Goal: Information Seeking & Learning: Learn about a topic

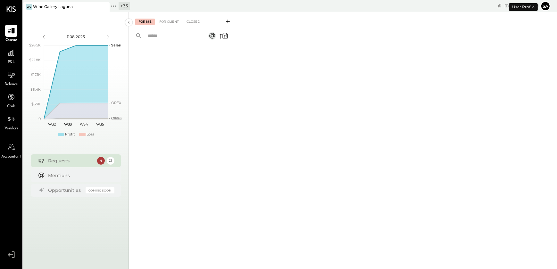
click at [120, 7] on div "+ 35" at bounding box center [125, 6] width 12 height 8
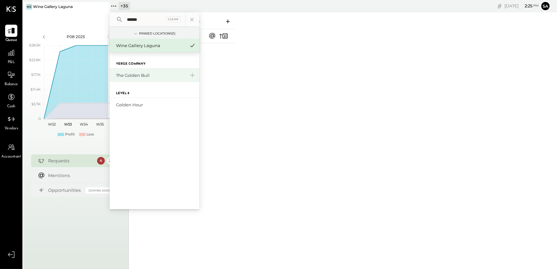
type input "******"
click at [142, 77] on div "The Golden Bull" at bounding box center [150, 75] width 69 height 6
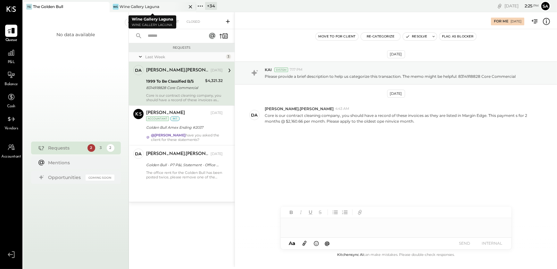
click at [105, 6] on icon at bounding box center [103, 6] width 3 height 3
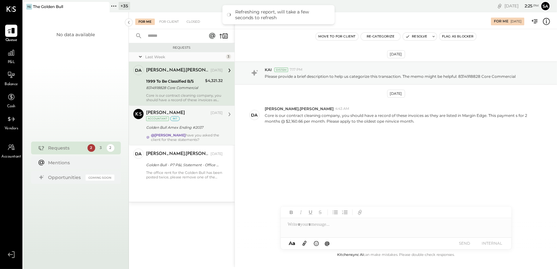
click at [170, 136] on strong "@[PERSON_NAME]" at bounding box center [168, 135] width 35 height 4
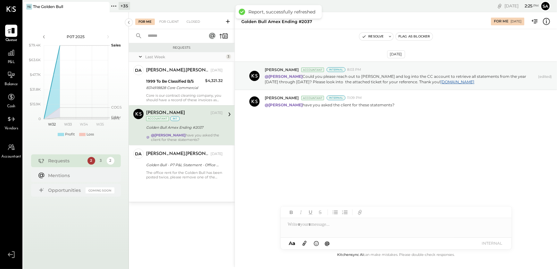
click at [306, 185] on div "[DATE] [PERSON_NAME] Accountant Internal 8:03 PM @[PERSON_NAME] Could you pleas…" at bounding box center [396, 140] width 322 height 222
click at [12, 53] on icon at bounding box center [11, 53] width 6 height 6
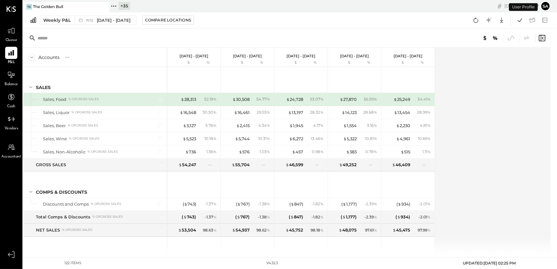
click at [55, 15] on div "Weekly P&L W32 [DATE] - [DATE] Compare Locations Google Sheets Excel" at bounding box center [290, 20] width 534 height 16
click at [55, 17] on div "Weekly P&L" at bounding box center [57, 20] width 28 height 6
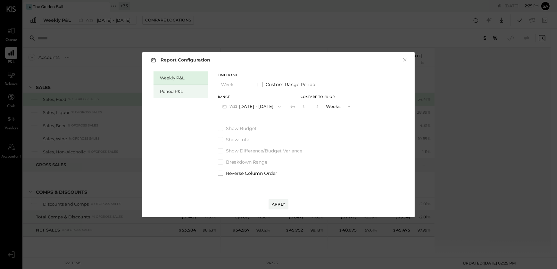
click at [168, 91] on div "Period P&L" at bounding box center [182, 92] width 45 height 6
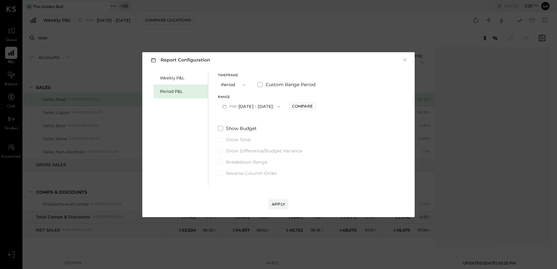
click at [273, 104] on span "button" at bounding box center [277, 106] width 8 height 5
click at [258, 122] on span "[DATE] - [DATE]" at bounding box center [248, 120] width 30 height 5
click at [307, 106] on div "Compare" at bounding box center [302, 106] width 21 height 5
click at [319, 106] on icon "button" at bounding box center [317, 107] width 4 height 4
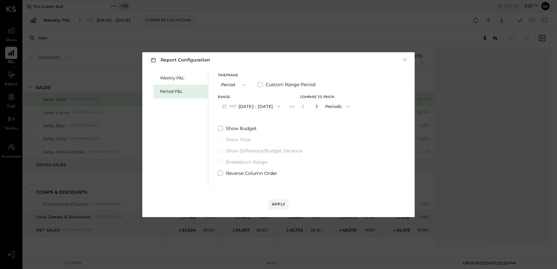
type input "*"
click at [277, 205] on div "Apply" at bounding box center [278, 204] width 13 height 5
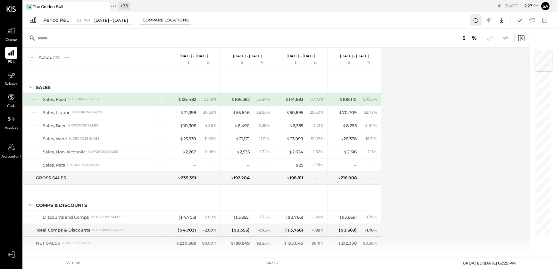
click at [479, 21] on icon at bounding box center [476, 20] width 8 height 8
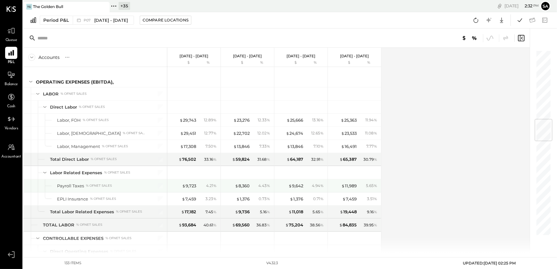
scroll to position [612, 0]
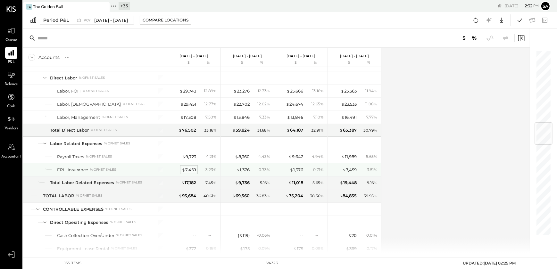
click at [192, 170] on div "$ 7,459" at bounding box center [189, 170] width 14 height 6
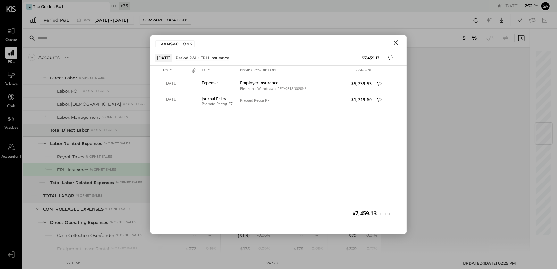
click at [396, 44] on icon "Close" at bounding box center [396, 43] width 8 height 8
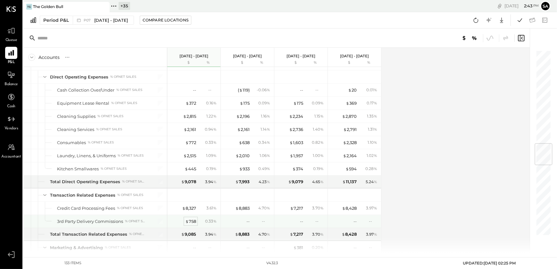
scroll to position [816, 0]
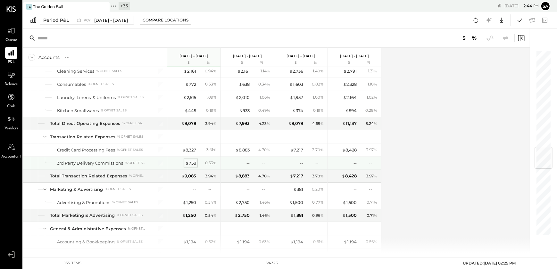
click at [192, 160] on div "$ 758" at bounding box center [190, 163] width 11 height 6
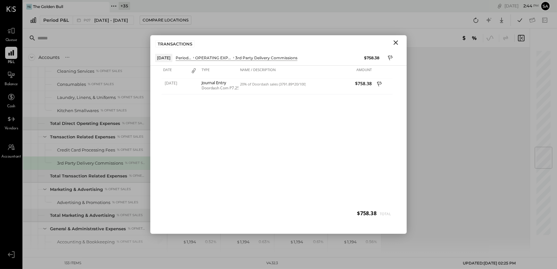
click at [397, 42] on icon "Close" at bounding box center [396, 43] width 8 height 8
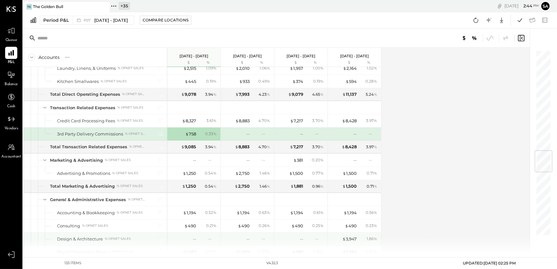
scroll to position [874, 0]
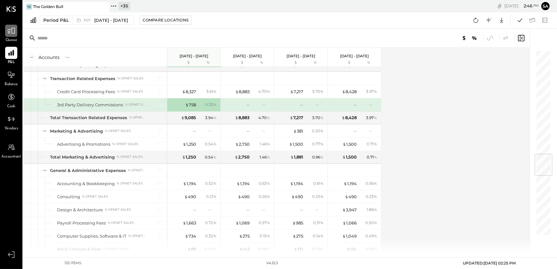
click at [9, 31] on icon at bounding box center [11, 31] width 8 height 8
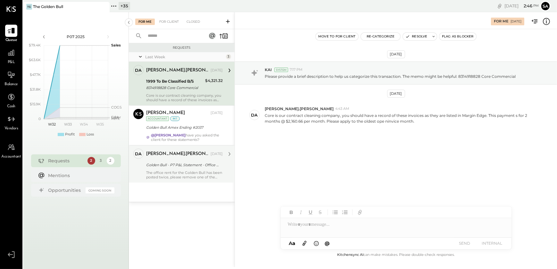
click at [189, 166] on div "Golden Bull - P7 P&L Statement - Office Rent $3,713 double booked" at bounding box center [183, 165] width 75 height 6
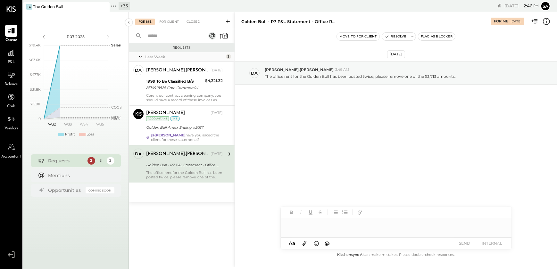
click at [337, 228] on div at bounding box center [396, 224] width 231 height 13
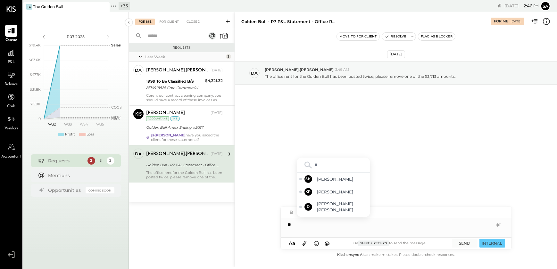
type input "***"
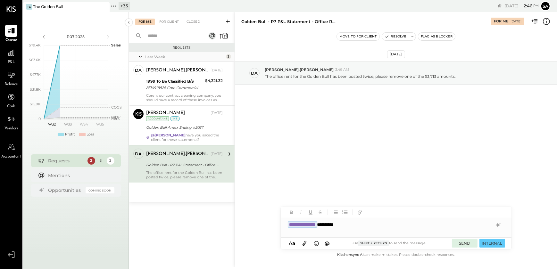
click at [463, 242] on button "SEND" at bounding box center [465, 243] width 26 height 9
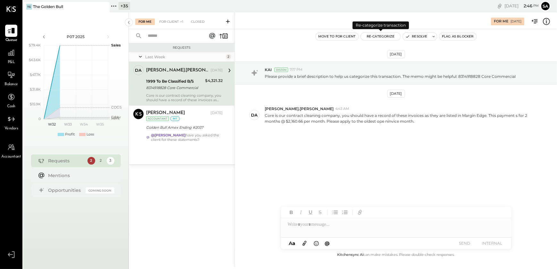
click at [395, 37] on button "Re-Categorize" at bounding box center [381, 37] width 40 height 8
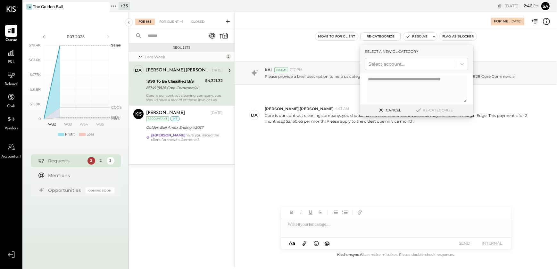
click at [396, 110] on button "Cancel" at bounding box center [389, 110] width 28 height 8
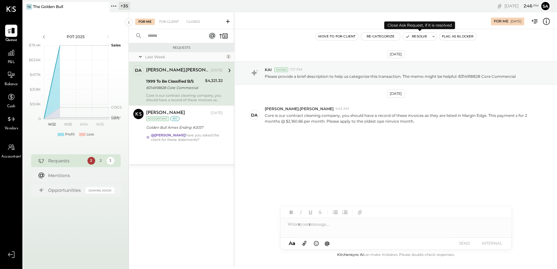
click at [419, 37] on button "Resolve" at bounding box center [416, 37] width 27 height 8
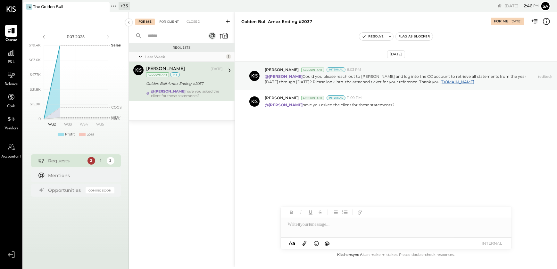
click at [175, 19] on div "For Client" at bounding box center [169, 22] width 26 height 6
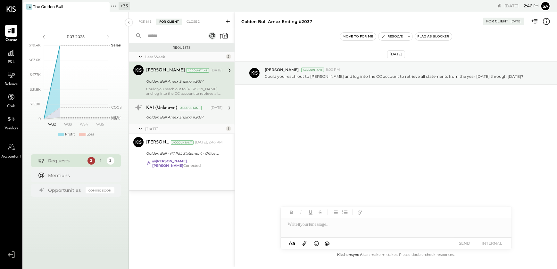
click at [181, 118] on div "Golden Bull Amex Ending #2037" at bounding box center [183, 117] width 75 height 6
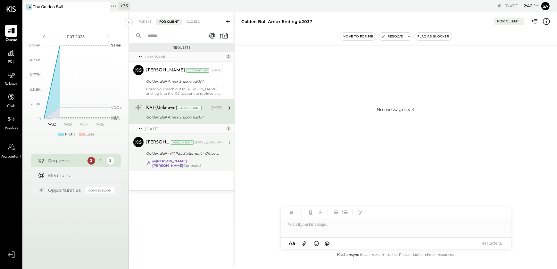
click at [204, 157] on div "[PERSON_NAME] Accountant [DATE], 2:46 PM Golden Bull - P7 P&L Statement - Offic…" at bounding box center [184, 152] width 77 height 31
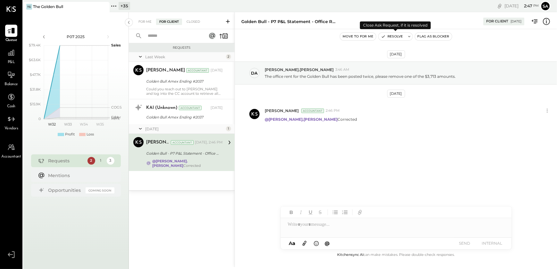
click at [393, 34] on button "Resolve" at bounding box center [392, 37] width 27 height 8
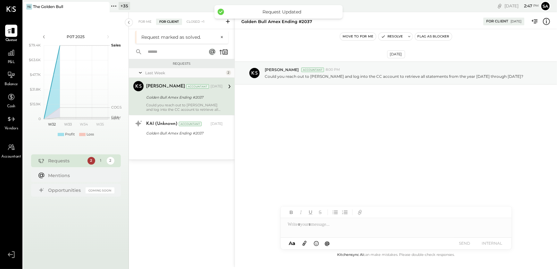
click at [195, 140] on div "Last Week 2 [PERSON_NAME] Accountant [PERSON_NAME] Accountant [DATE] Golden Bul…" at bounding box center [182, 113] width 106 height 91
click at [177, 130] on div "Golden Bull Amex Ending #2037" at bounding box center [183, 133] width 75 height 6
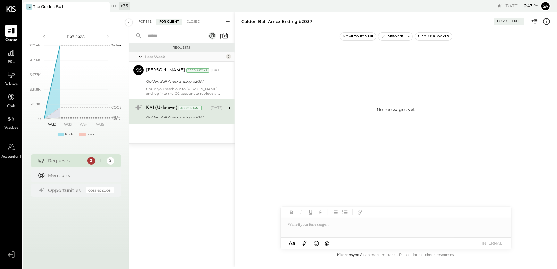
click at [142, 19] on div "For Me" at bounding box center [145, 22] width 20 height 6
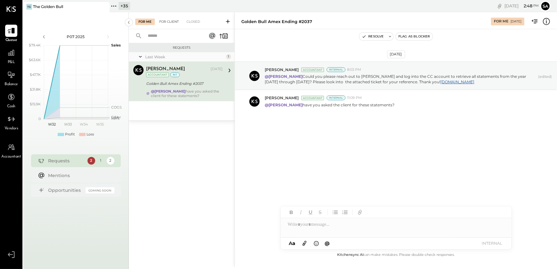
click at [169, 19] on div "For Client" at bounding box center [169, 22] width 26 height 6
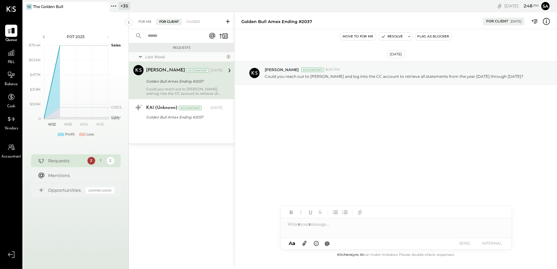
click at [150, 19] on div "For Me" at bounding box center [145, 22] width 20 height 6
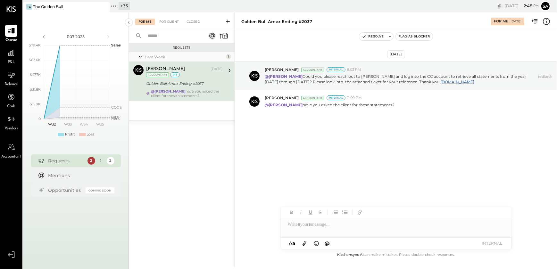
click at [230, 21] on icon at bounding box center [228, 22] width 4 height 4
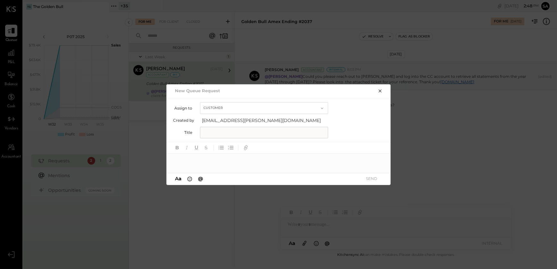
click at [238, 132] on input "text" at bounding box center [264, 133] width 128 height 12
type input "********"
click at [230, 156] on div at bounding box center [279, 160] width 224 height 13
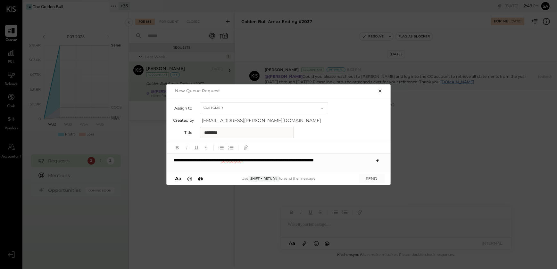
click at [376, 161] on icon at bounding box center [377, 160] width 5 height 5
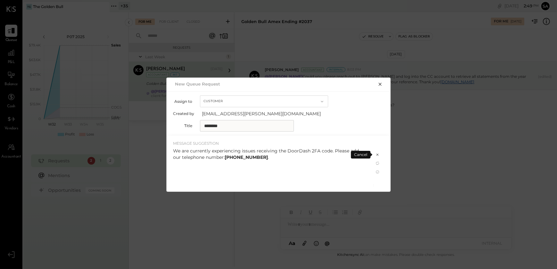
click at [265, 157] on div "We are currently experiencing issues receiving the DoorDash 2FA code. Please ad…" at bounding box center [270, 154] width 194 height 13
click at [375, 171] on icon at bounding box center [377, 172] width 5 height 5
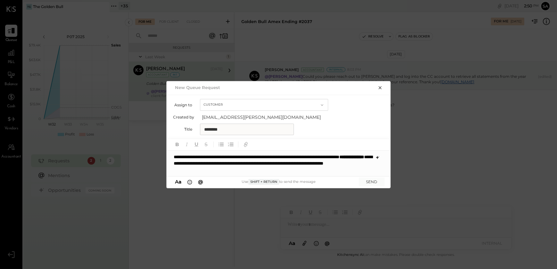
click at [380, 158] on icon at bounding box center [377, 157] width 5 height 5
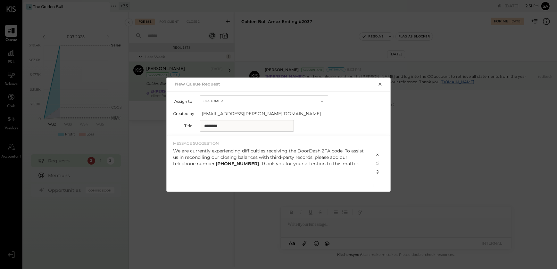
click at [377, 171] on icon at bounding box center [377, 172] width 5 height 5
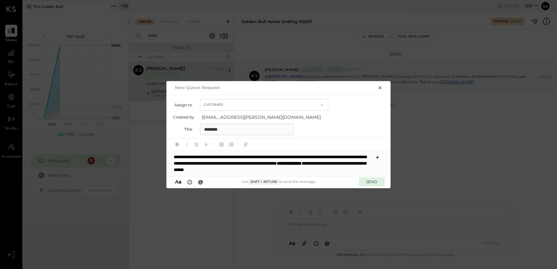
click at [374, 182] on button "SEND" at bounding box center [372, 182] width 26 height 9
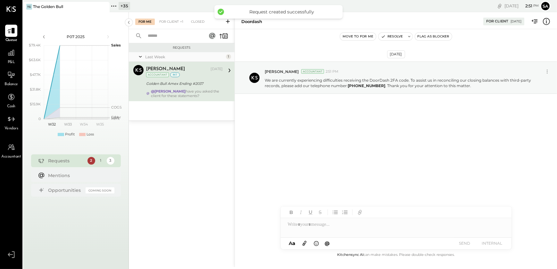
click at [306, 244] on icon at bounding box center [304, 243] width 7 height 7
click at [306, 204] on div at bounding box center [396, 200] width 231 height 13
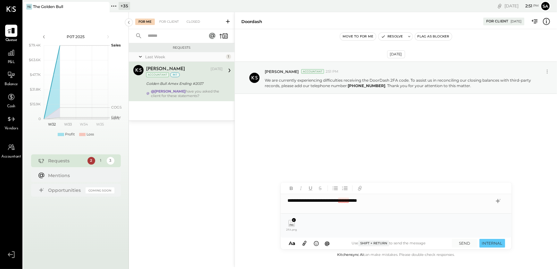
click at [341, 203] on div "**********" at bounding box center [396, 200] width 231 height 13
click at [499, 202] on icon at bounding box center [498, 202] width 8 height 8
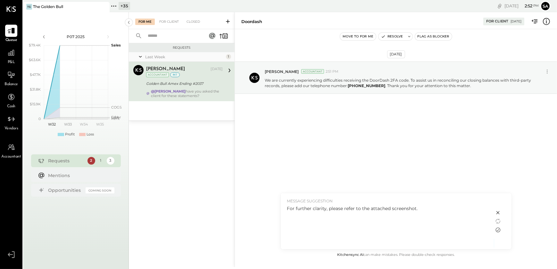
click at [500, 231] on icon at bounding box center [498, 230] width 5 height 5
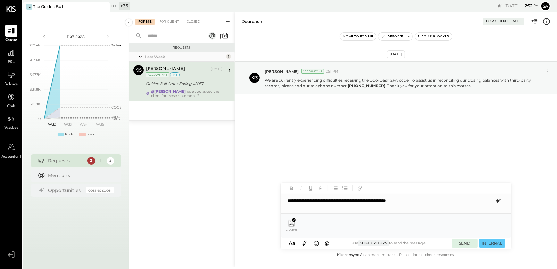
click at [467, 243] on button "SEND" at bounding box center [465, 243] width 26 height 9
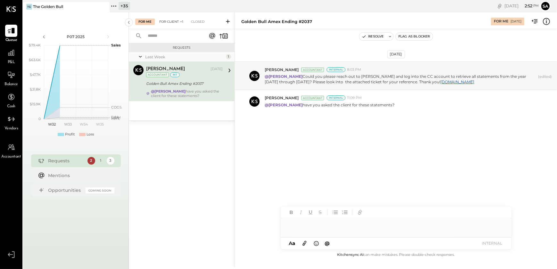
click at [165, 19] on div "For Client +1" at bounding box center [171, 22] width 30 height 6
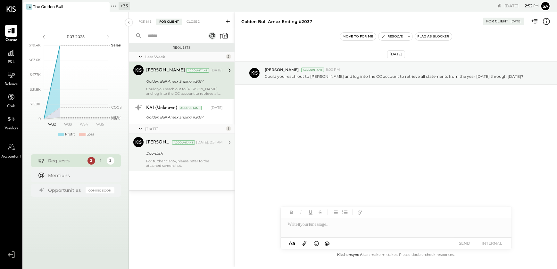
click at [172, 168] on div "[PERSON_NAME] Accountant [PERSON_NAME] Accountant [DATE], 2:51 PM Doordash For …" at bounding box center [182, 152] width 106 height 37
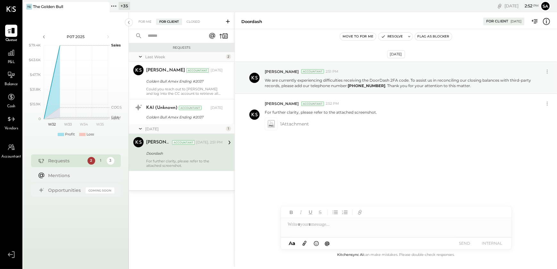
click at [172, 125] on div "[DATE] 1" at bounding box center [182, 129] width 106 height 10
click at [308, 226] on div at bounding box center [396, 224] width 231 height 13
click at [146, 20] on div "For Me" at bounding box center [145, 22] width 20 height 6
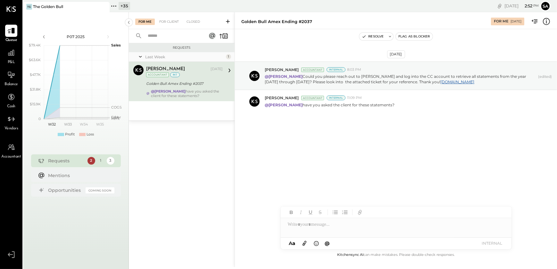
click at [230, 20] on icon at bounding box center [228, 21] width 6 height 6
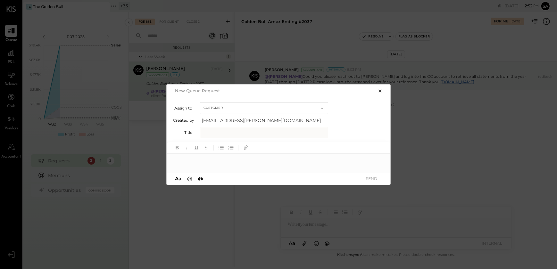
click at [210, 130] on input "text" at bounding box center [264, 133] width 128 height 12
type input "***"
click at [379, 92] on icon "button" at bounding box center [380, 90] width 3 height 3
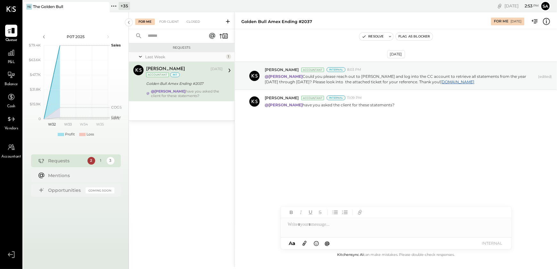
click at [167, 27] on div "For Me For Client Closed" at bounding box center [182, 20] width 106 height 17
click at [169, 21] on div "For Client" at bounding box center [169, 22] width 26 height 6
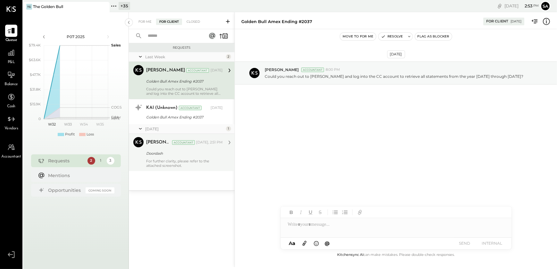
click at [168, 158] on div "[PERSON_NAME] Accountant [DATE], 2:51 PM Doordash For further clarity, please r…" at bounding box center [184, 152] width 77 height 31
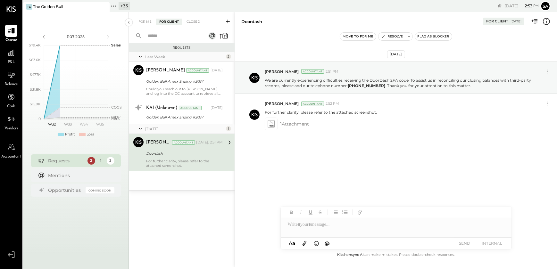
click at [324, 229] on div at bounding box center [396, 224] width 231 height 13
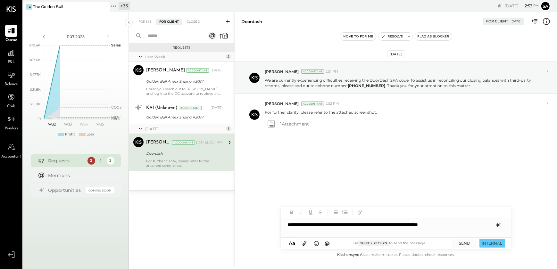
click at [496, 225] on icon at bounding box center [498, 225] width 4 height 4
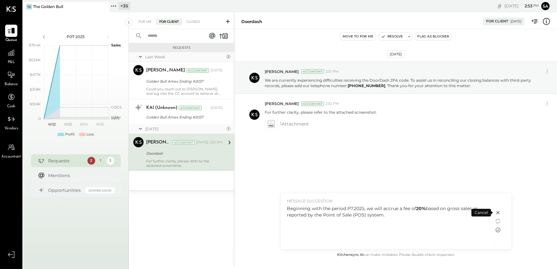
click at [498, 229] on icon at bounding box center [498, 230] width 8 height 8
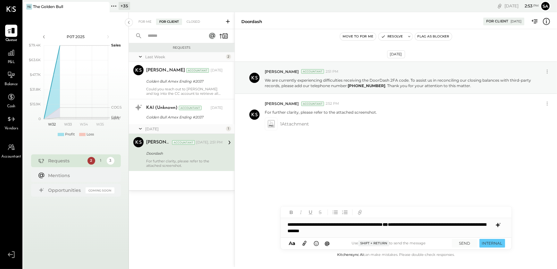
click at [389, 232] on div "**********" at bounding box center [396, 227] width 231 height 19
click at [499, 225] on icon at bounding box center [498, 225] width 4 height 4
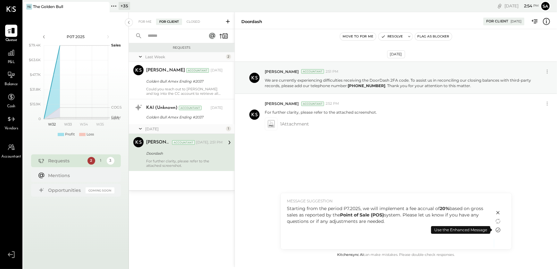
click at [497, 230] on icon at bounding box center [498, 230] width 8 height 8
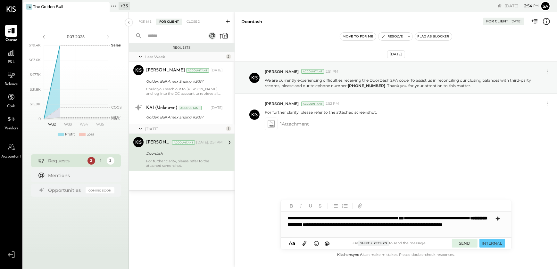
click at [463, 242] on button "SEND" at bounding box center [465, 243] width 26 height 9
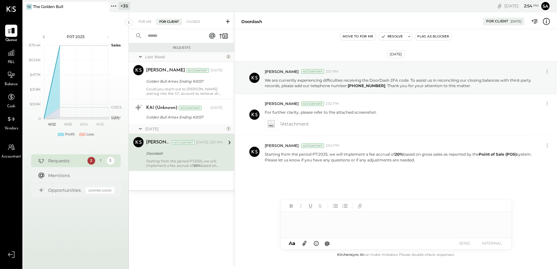
click at [3, 53] on div "P&L" at bounding box center [11, 56] width 19 height 19
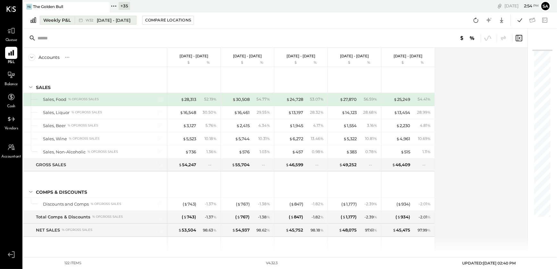
click at [55, 18] on div "Weekly P&L" at bounding box center [57, 20] width 28 height 6
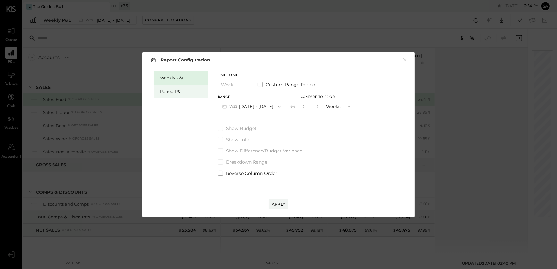
click at [157, 90] on div "Period P&L" at bounding box center [181, 91] width 55 height 13
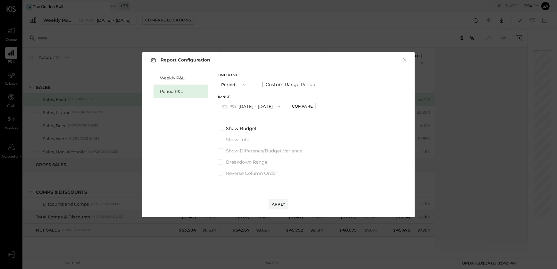
click at [244, 107] on button "P08 [DATE] - [DATE]" at bounding box center [251, 107] width 67 height 12
click at [254, 118] on span "[DATE] - [DATE]" at bounding box center [248, 120] width 30 height 5
click at [279, 205] on div "Apply" at bounding box center [278, 204] width 13 height 5
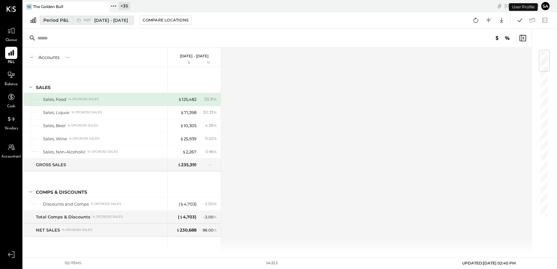
click at [53, 19] on div "Period P&L" at bounding box center [56, 20] width 26 height 6
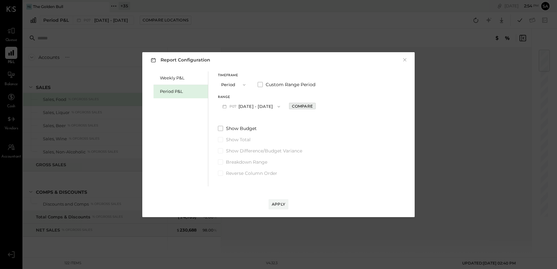
click at [311, 106] on div "Compare" at bounding box center [302, 106] width 21 height 5
click at [319, 107] on icon "button" at bounding box center [317, 107] width 4 height 4
type input "*"
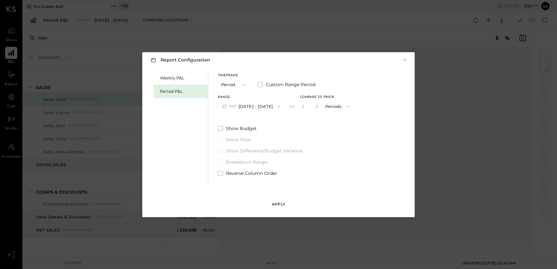
click at [272, 202] on div "Apply" at bounding box center [278, 204] width 13 height 5
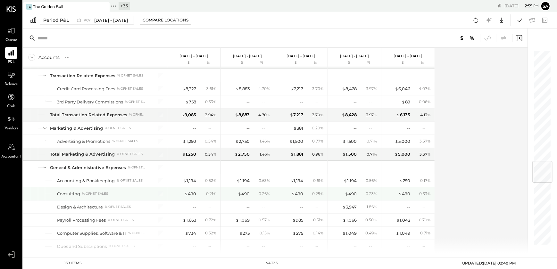
scroll to position [962, 0]
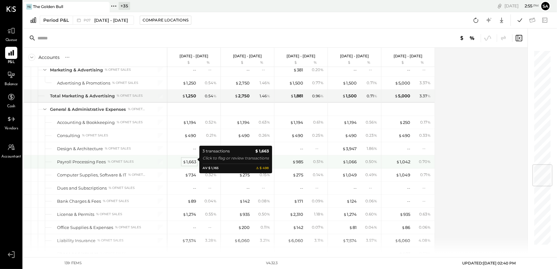
click at [186, 161] on div "$ 1,663" at bounding box center [189, 162] width 13 height 6
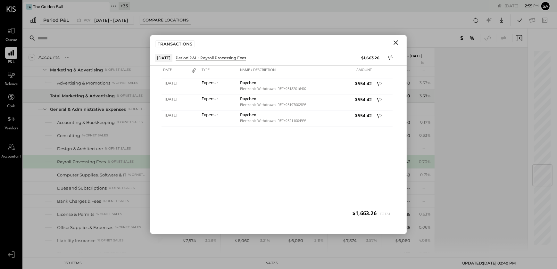
click at [398, 42] on icon "Close" at bounding box center [396, 43] width 8 height 8
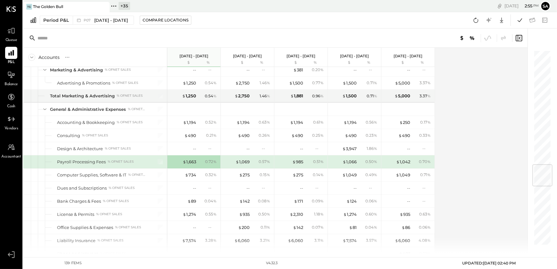
scroll to position [991, 0]
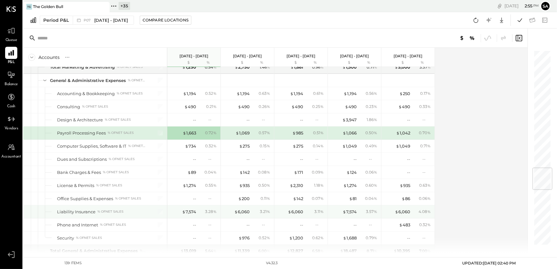
click at [190, 212] on div "$ 7,574 3.28 %" at bounding box center [195, 212] width 48 height 13
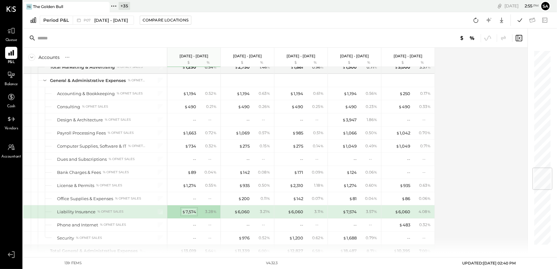
click at [190, 209] on div "$ 7,574" at bounding box center [189, 212] width 14 height 6
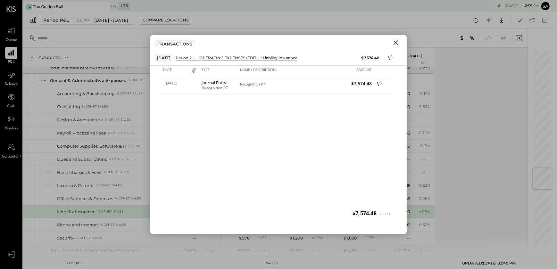
click at [397, 45] on icon "Close" at bounding box center [396, 43] width 8 height 8
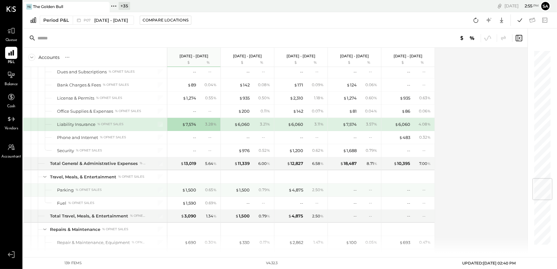
scroll to position [1108, 0]
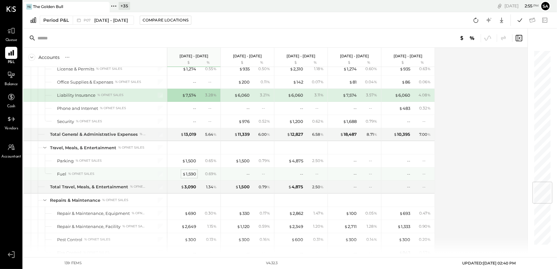
click at [190, 172] on div "$ 1,590" at bounding box center [189, 174] width 14 height 6
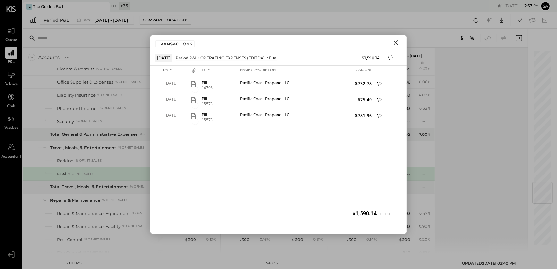
drag, startPoint x: 394, startPoint y: 41, endPoint x: 249, endPoint y: 192, distance: 210.0
click at [394, 41] on icon "Close" at bounding box center [396, 42] width 4 height 4
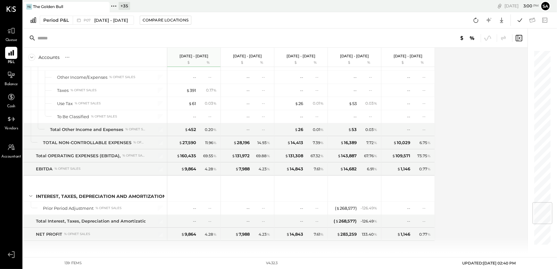
scroll to position [1279, 0]
